Goal: Find specific page/section: Find specific page/section

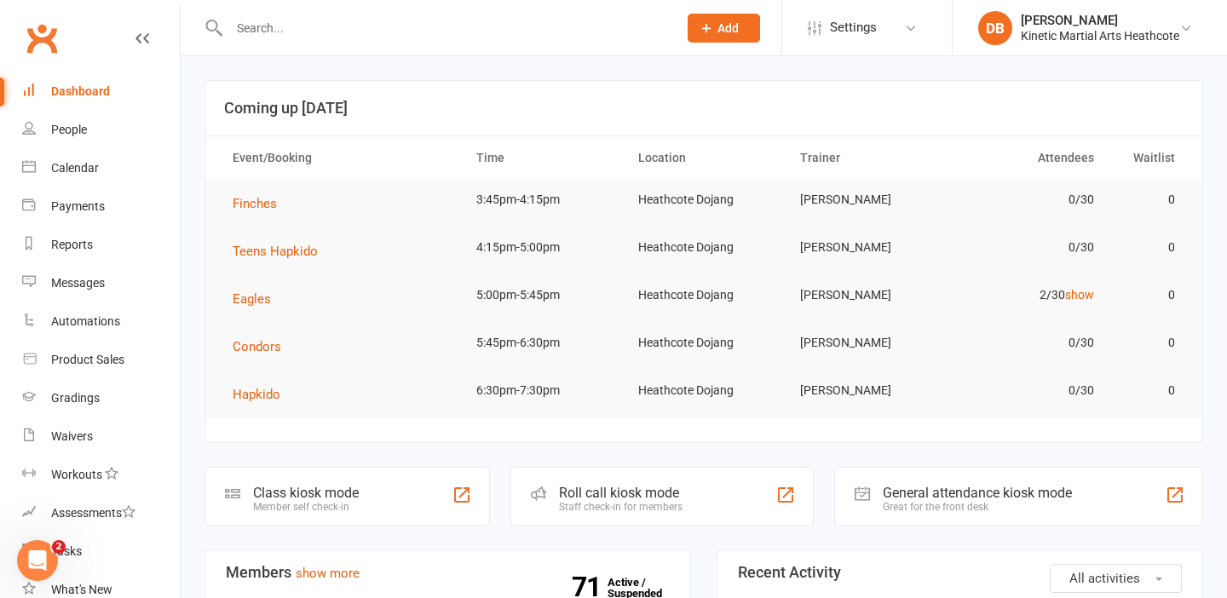
click at [312, 34] on input "text" at bounding box center [444, 28] width 441 height 24
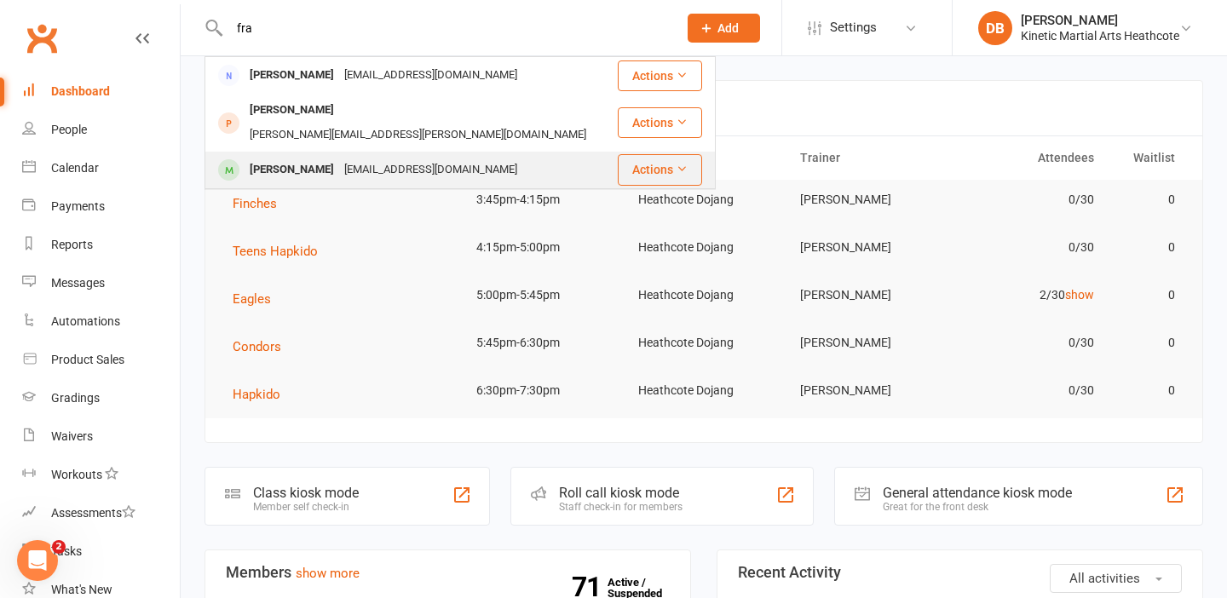
type input "fra"
click at [244, 158] on div "[PERSON_NAME]" at bounding box center [291, 170] width 95 height 25
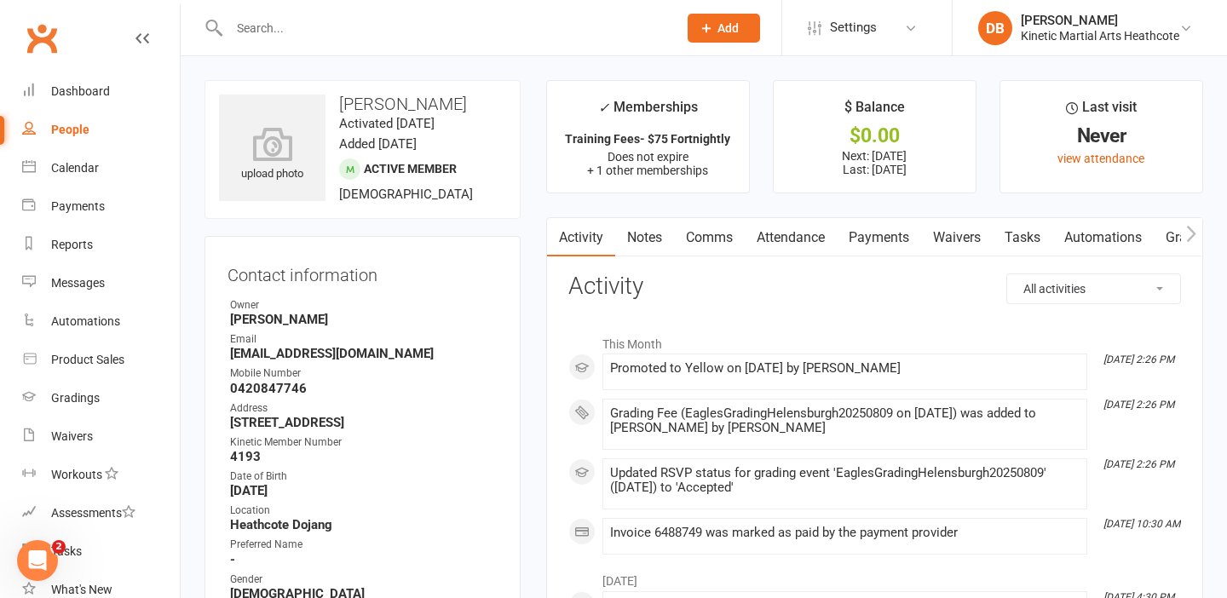
click at [370, 40] on div at bounding box center [434, 27] width 461 height 55
click at [345, 40] on div at bounding box center [434, 27] width 461 height 55
click at [308, 30] on input "text" at bounding box center [444, 28] width 441 height 24
click at [263, 28] on input "text" at bounding box center [444, 28] width 441 height 24
click at [245, 24] on input "text" at bounding box center [444, 28] width 441 height 24
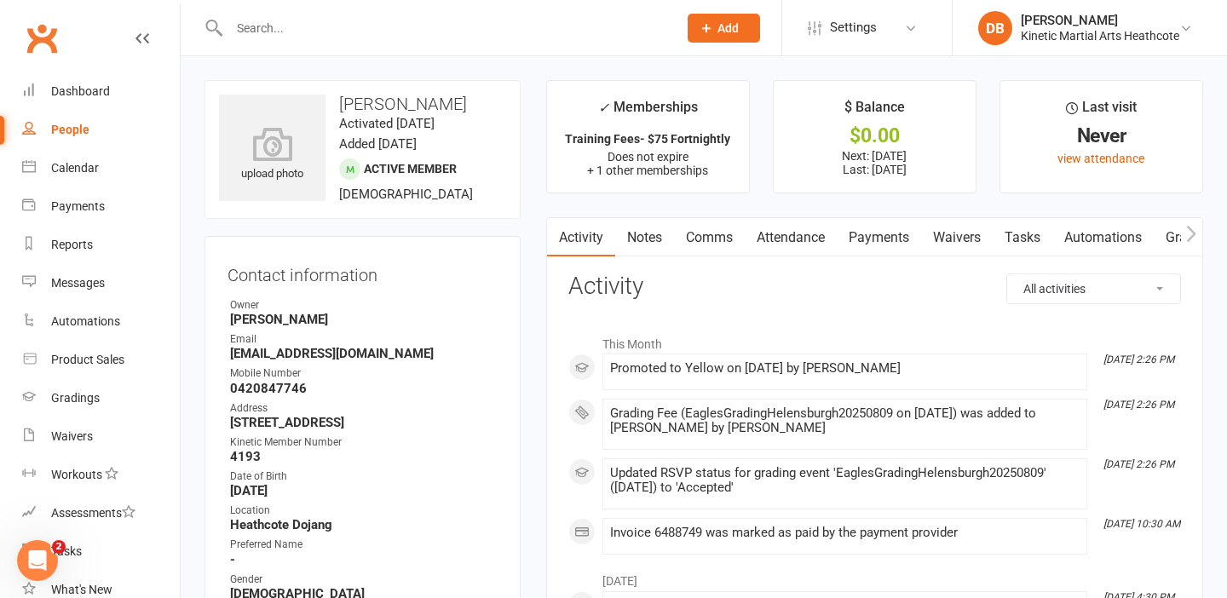
click at [246, 24] on input "text" at bounding box center [444, 28] width 441 height 24
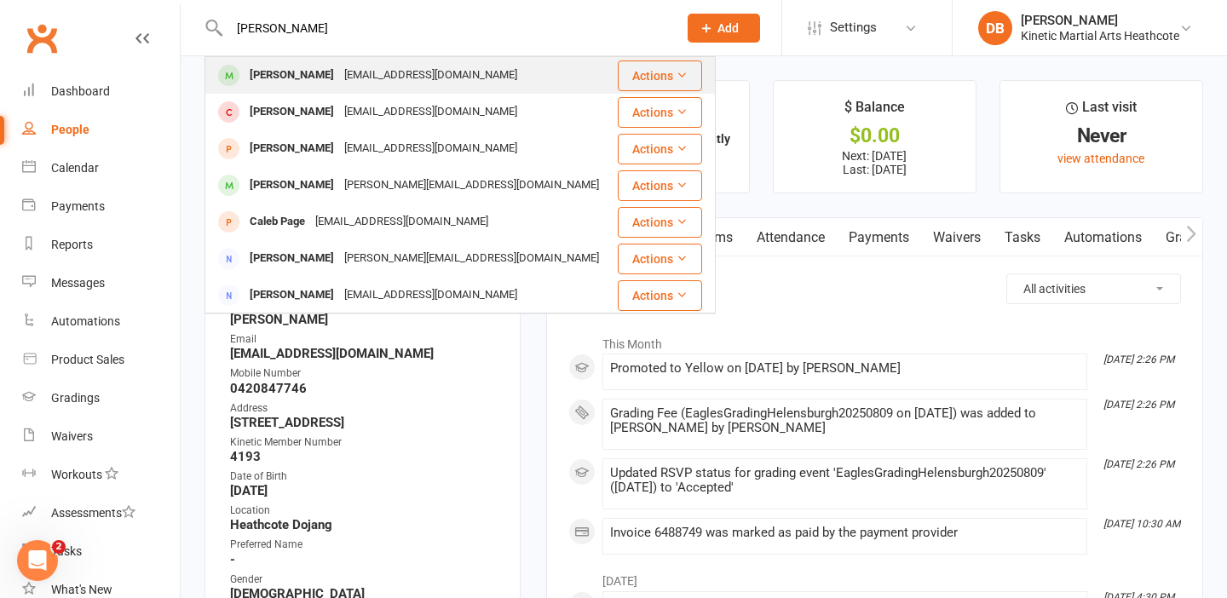
type input "[PERSON_NAME]"
click at [289, 65] on div "[PERSON_NAME]" at bounding box center [291, 75] width 95 height 25
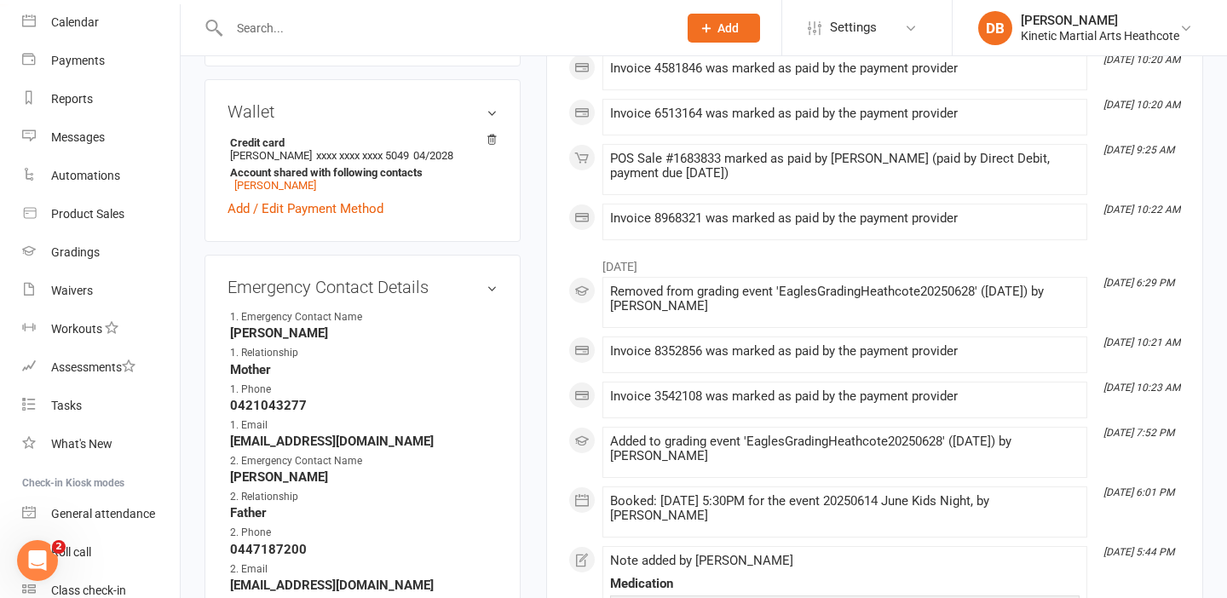
scroll to position [720, 0]
